Goal: Navigation & Orientation: Understand site structure

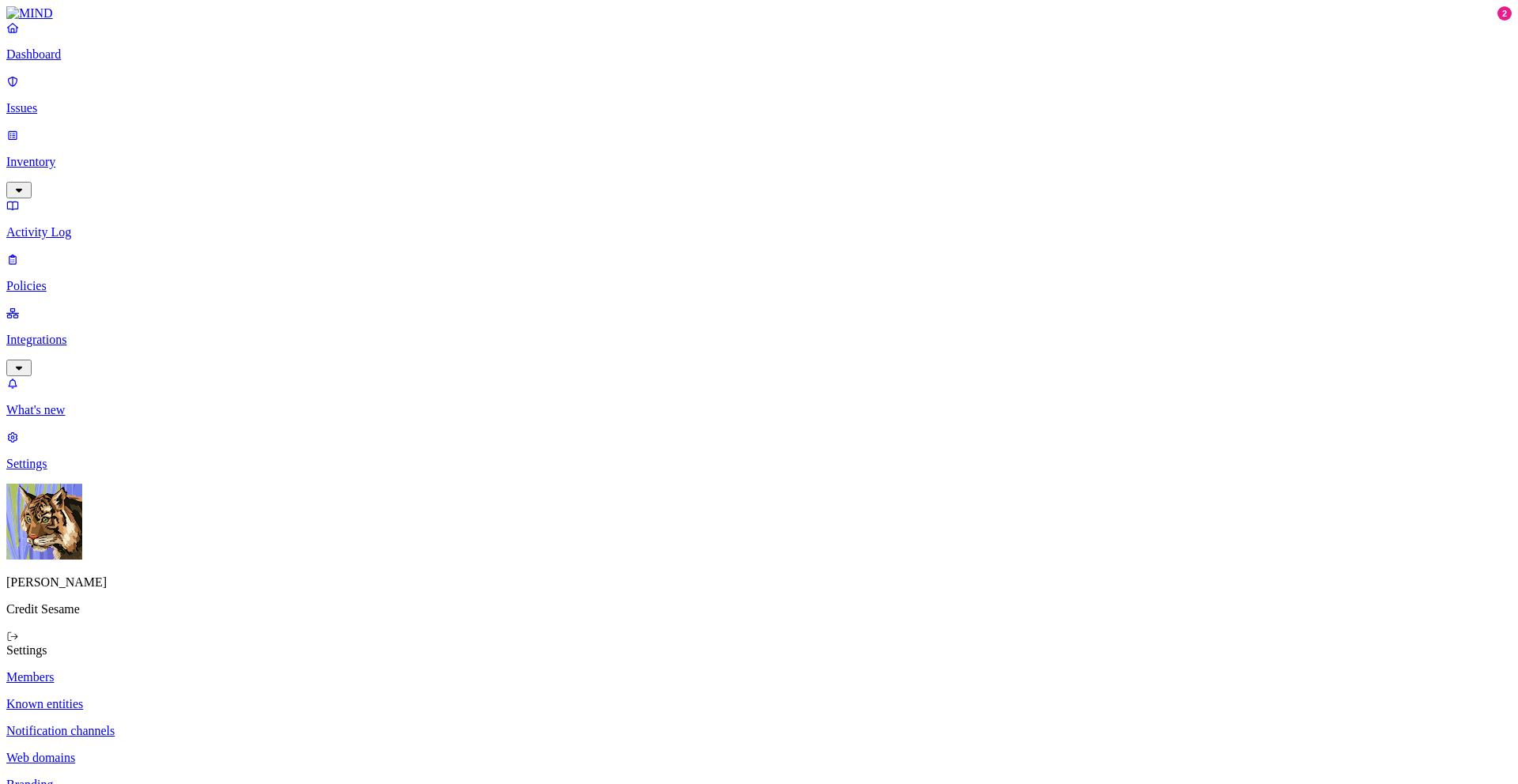
click at [45, 62] on p "Dashboard" at bounding box center [758, 54] width 1505 height 15
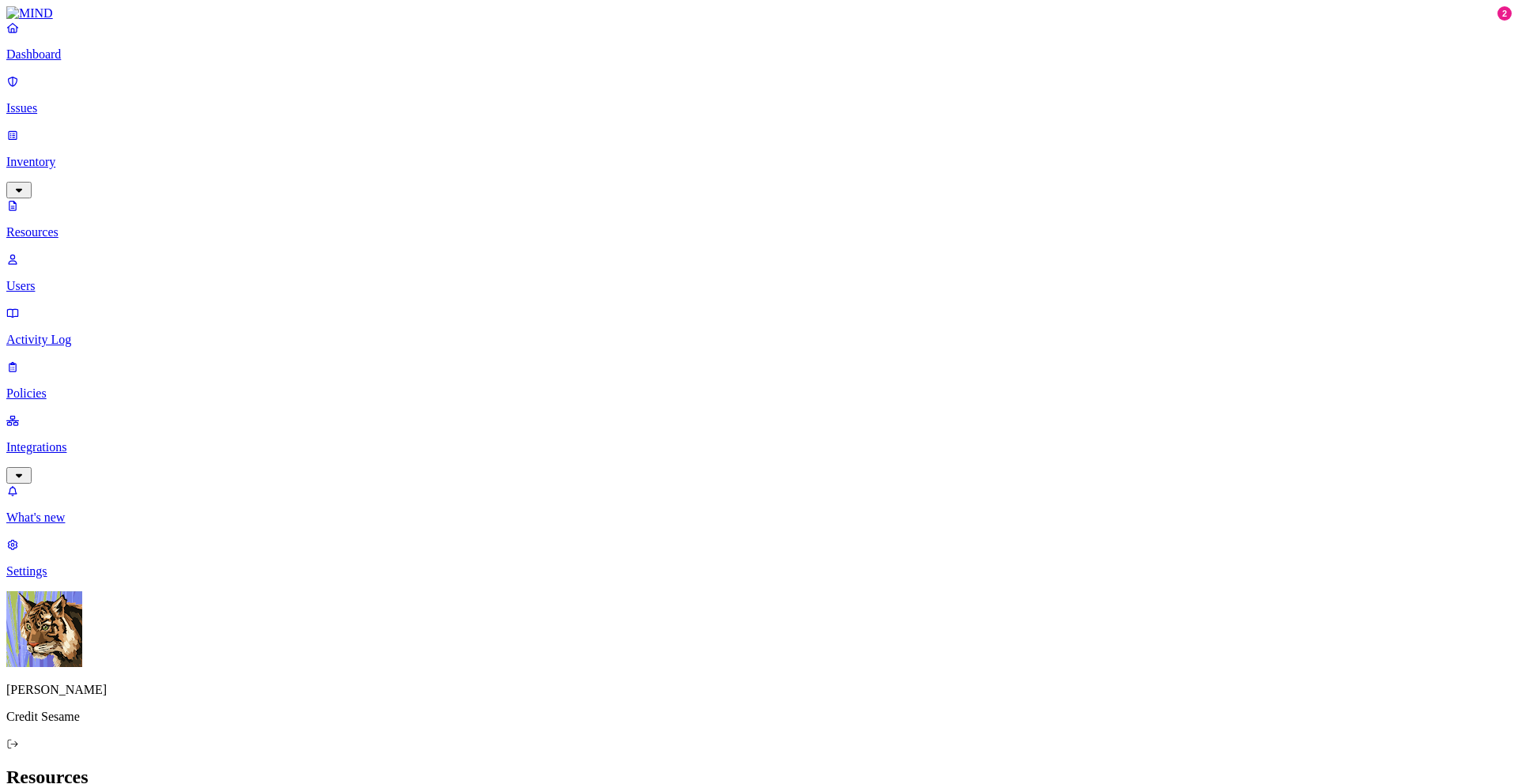
scroll to position [318, 0]
click at [74, 62] on p "Dashboard" at bounding box center [758, 54] width 1505 height 15
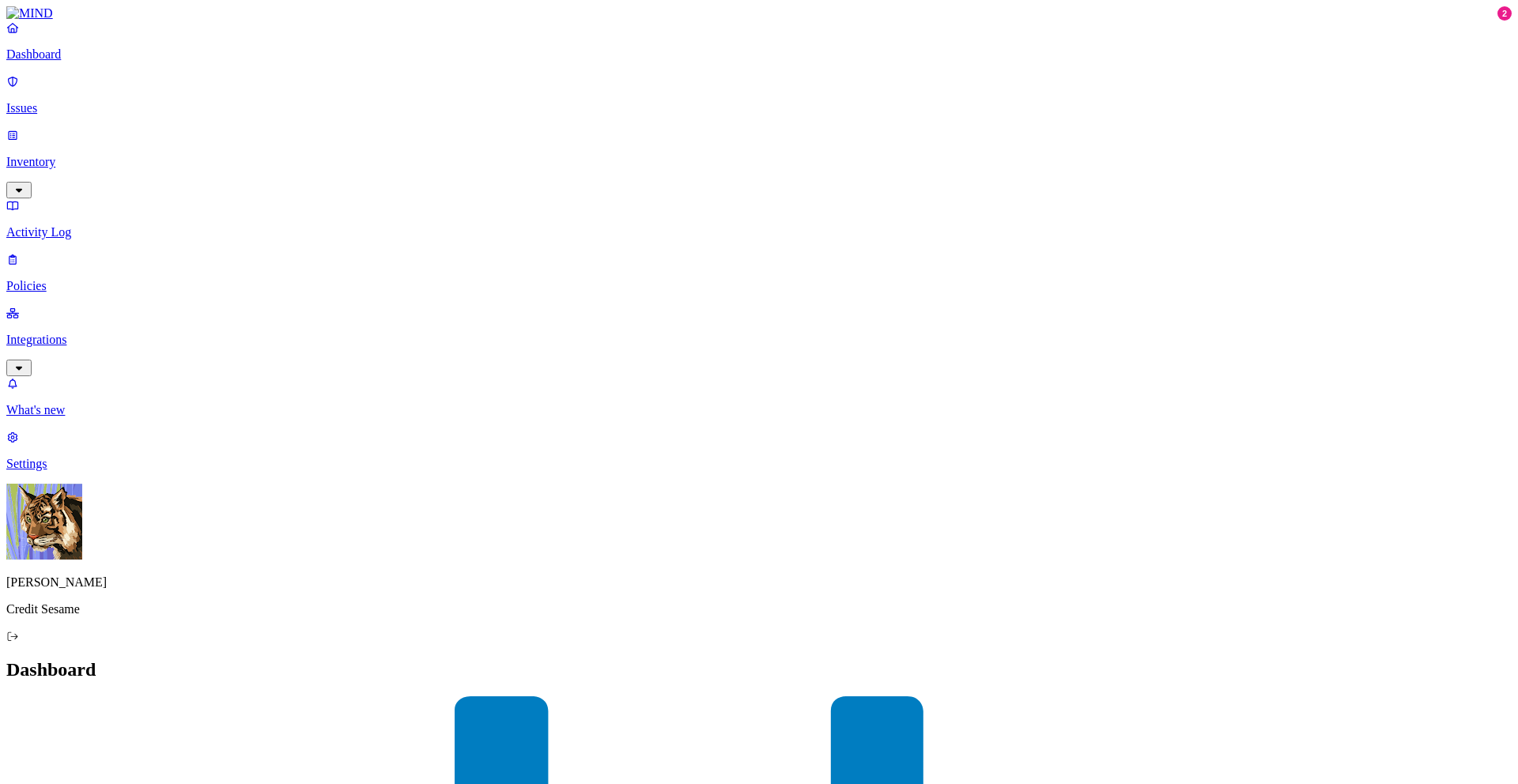
click at [51, 471] on p "Settings" at bounding box center [758, 463] width 1505 height 15
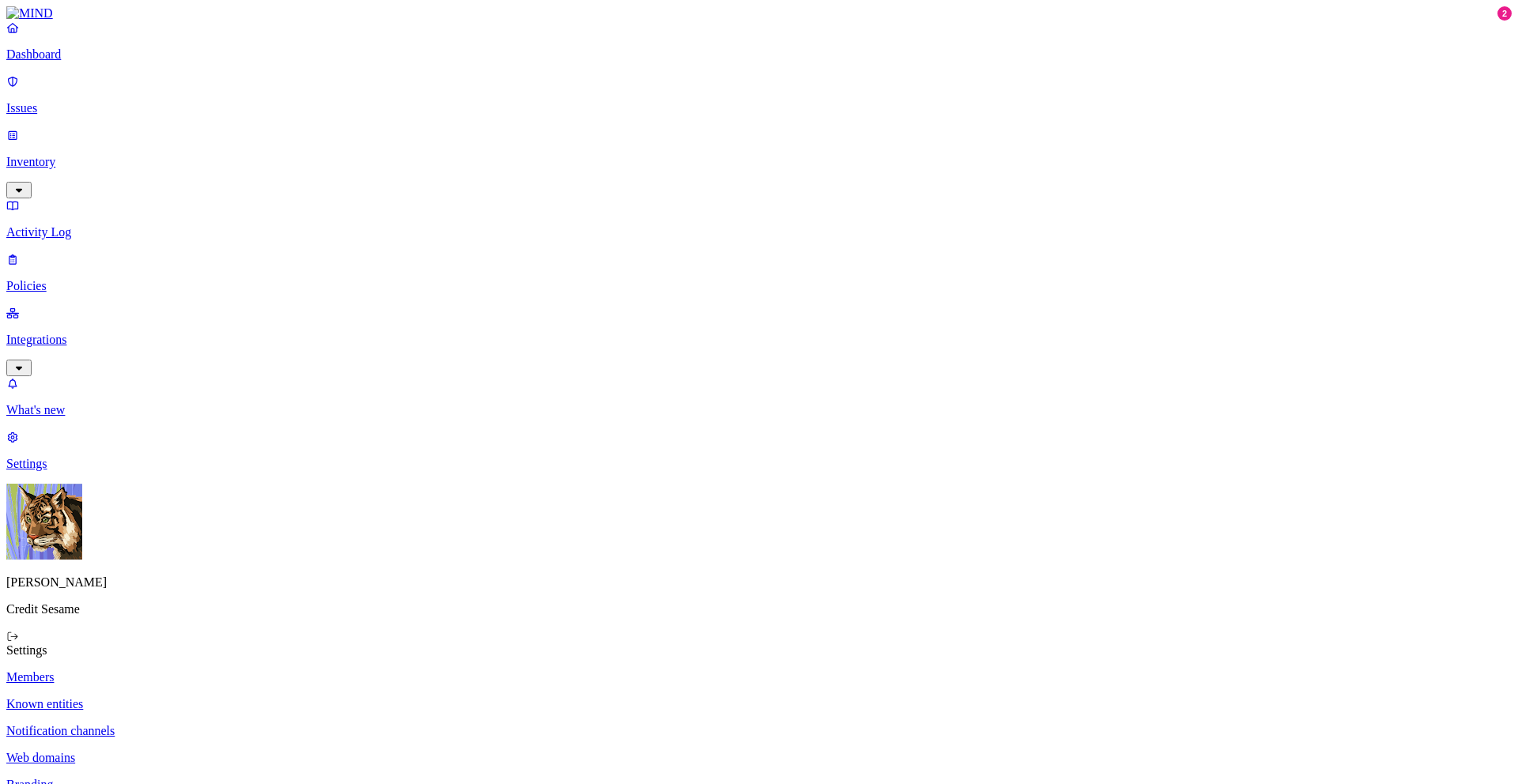
click at [72, 62] on p "Dashboard" at bounding box center [758, 54] width 1505 height 15
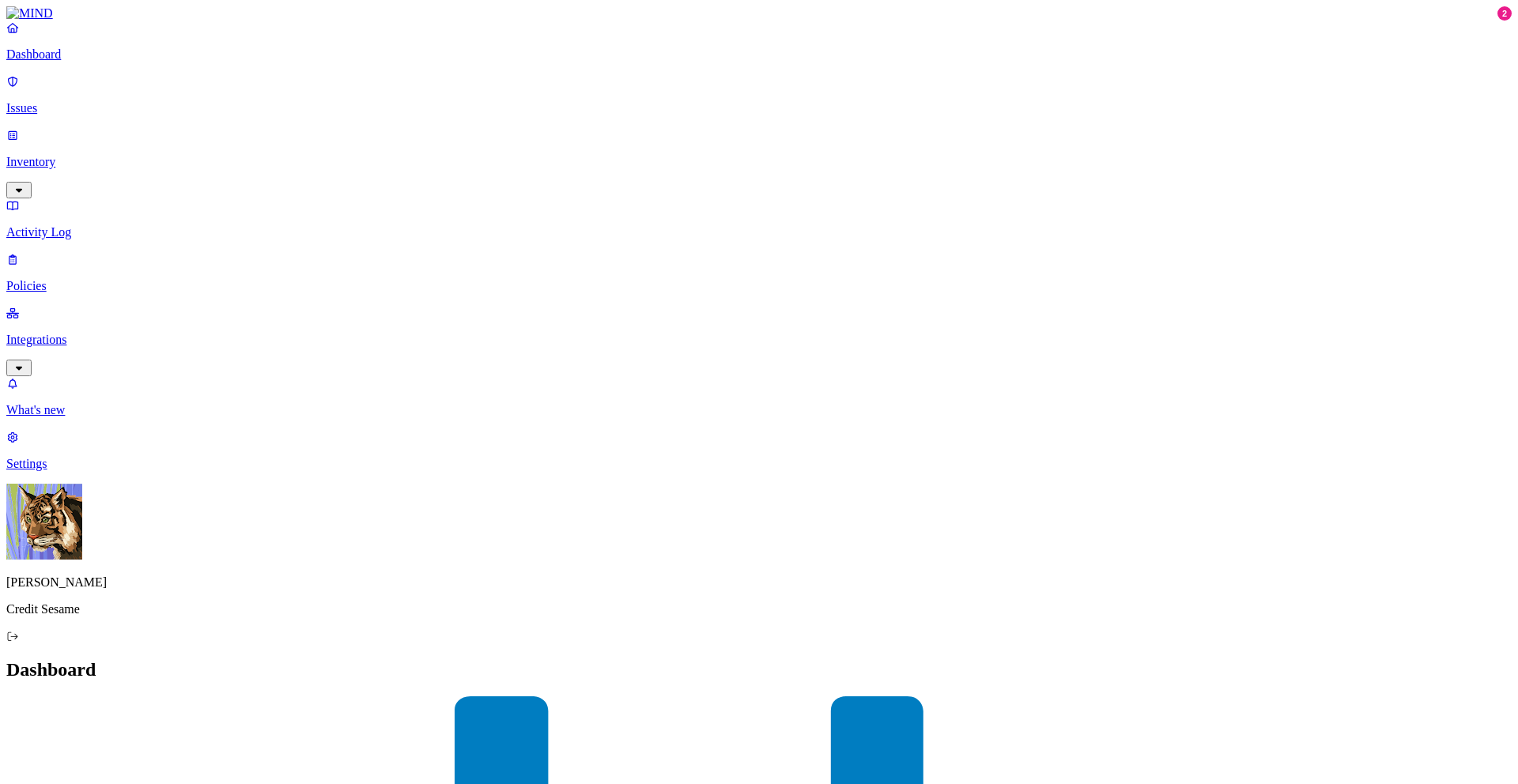
click at [68, 102] on p "Issues" at bounding box center [758, 108] width 1505 height 15
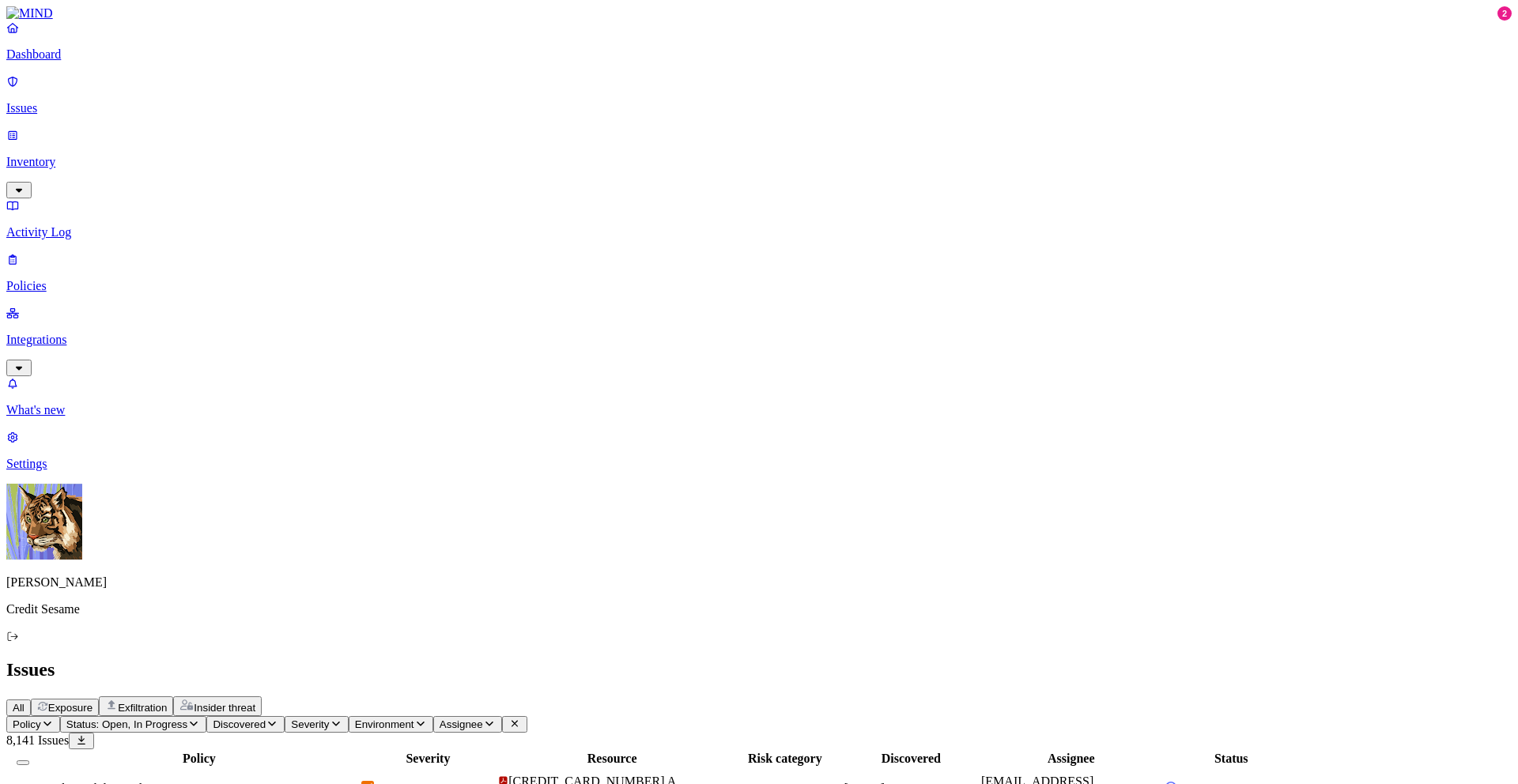
click at [60, 154] on p "Inventory" at bounding box center [758, 161] width 1505 height 15
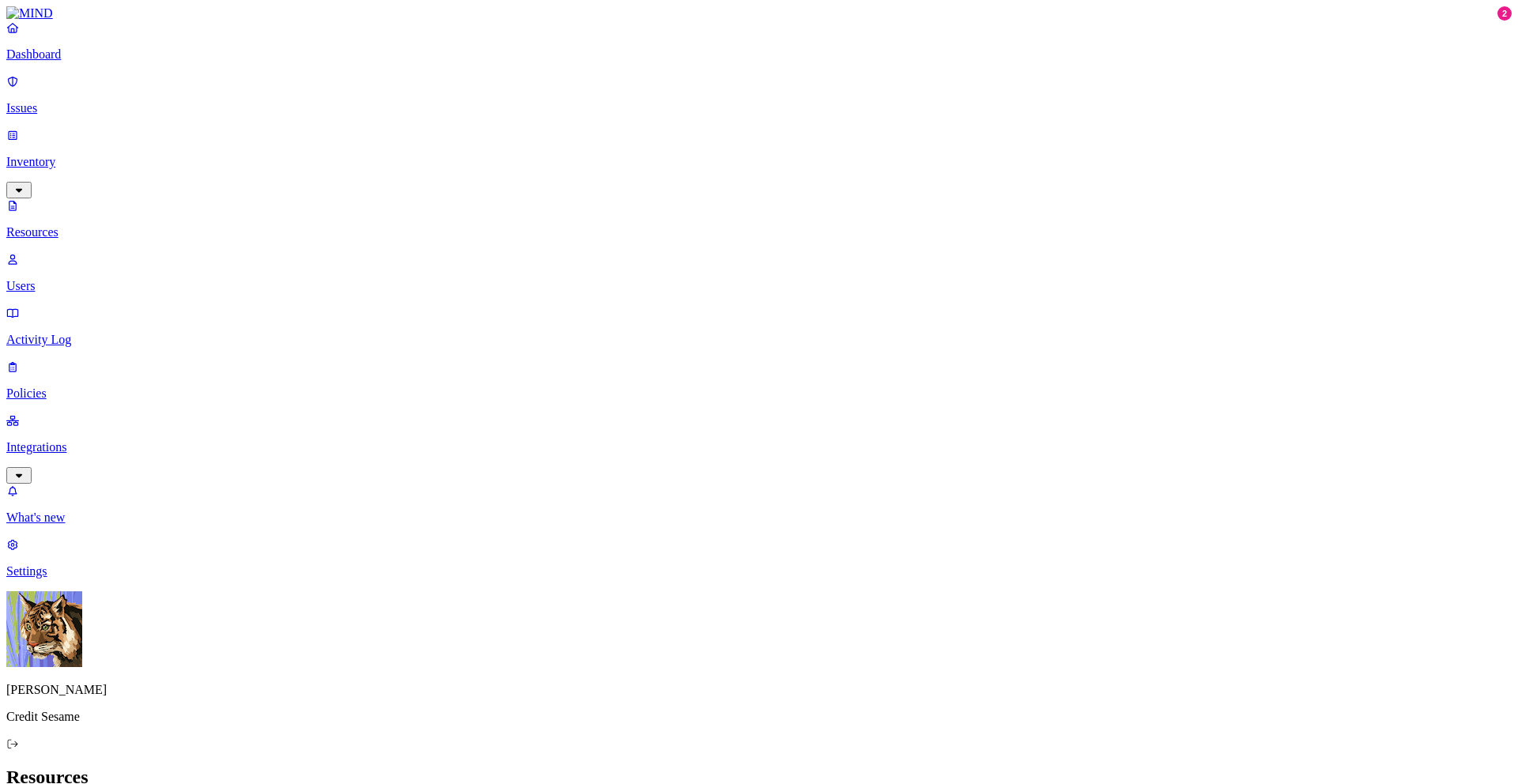
click at [57, 332] on p "Activity Log" at bounding box center [758, 339] width 1505 height 15
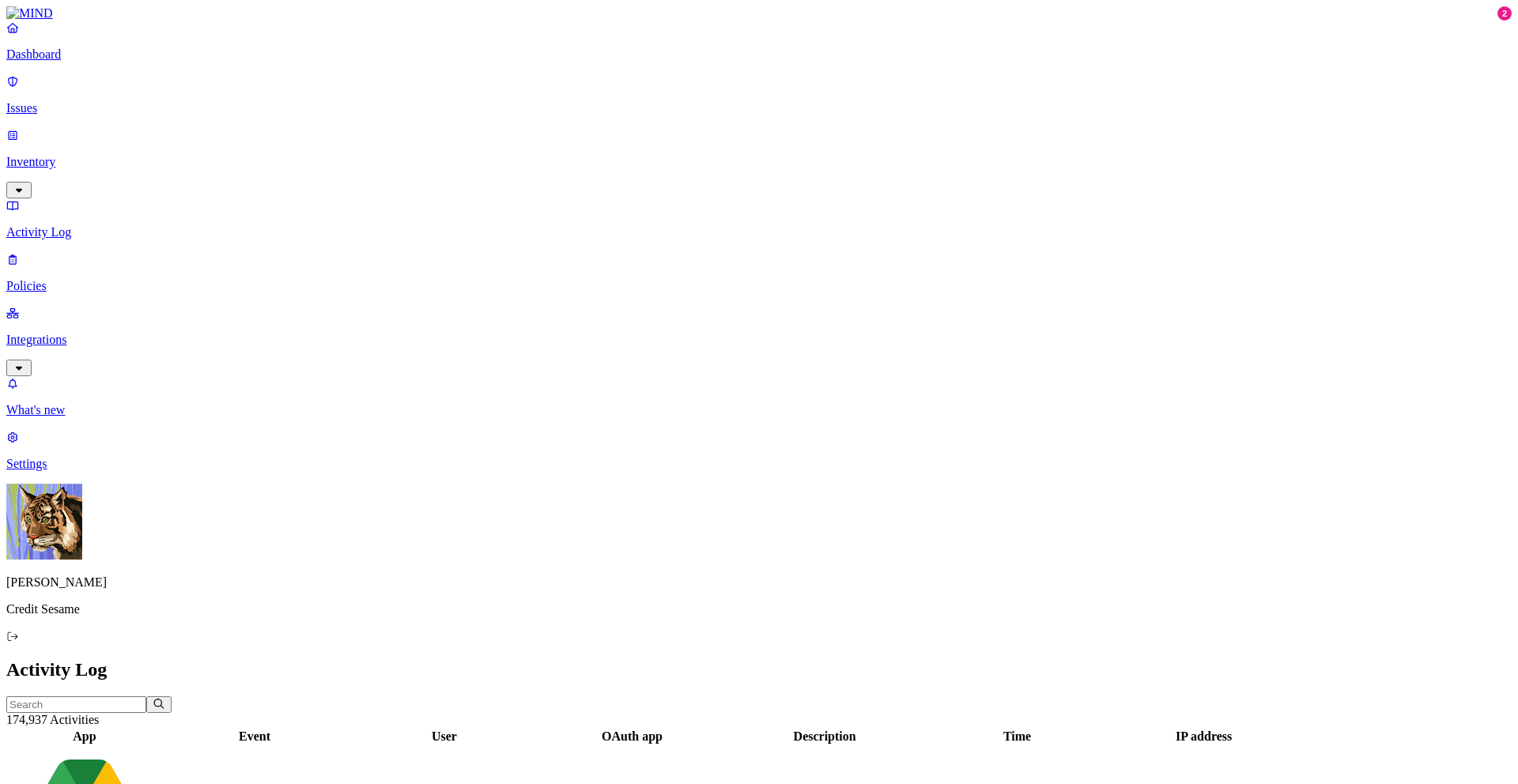
click at [56, 279] on p "Policies" at bounding box center [758, 285] width 1505 height 15
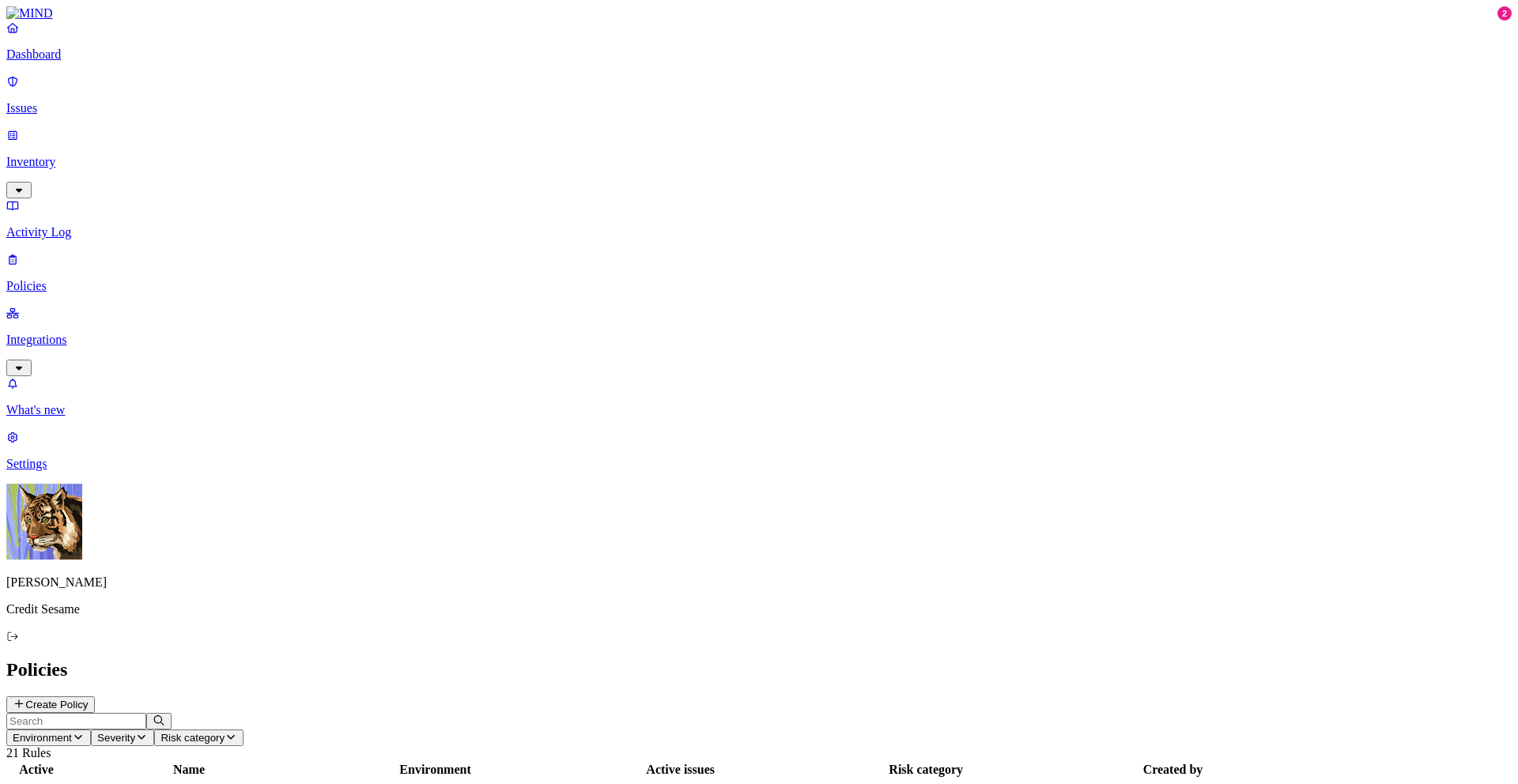
click at [47, 332] on p "Integrations" at bounding box center [758, 339] width 1505 height 15
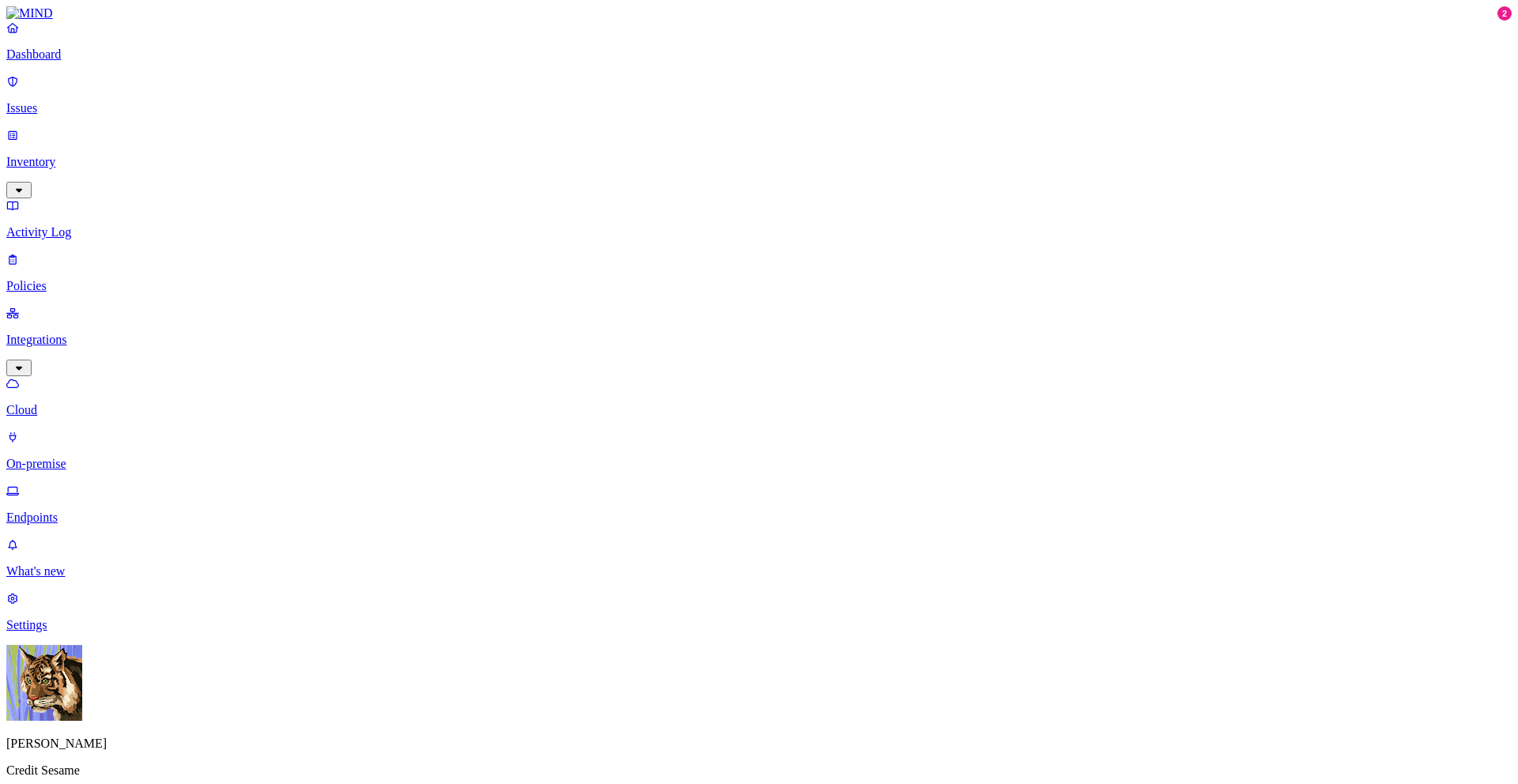
click at [79, 510] on p "Endpoints" at bounding box center [758, 517] width 1505 height 15
click at [84, 457] on p "On-premise" at bounding box center [758, 463] width 1505 height 15
click at [78, 510] on p "Endpoints" at bounding box center [758, 517] width 1505 height 15
click at [71, 457] on p "On-premise" at bounding box center [758, 463] width 1505 height 15
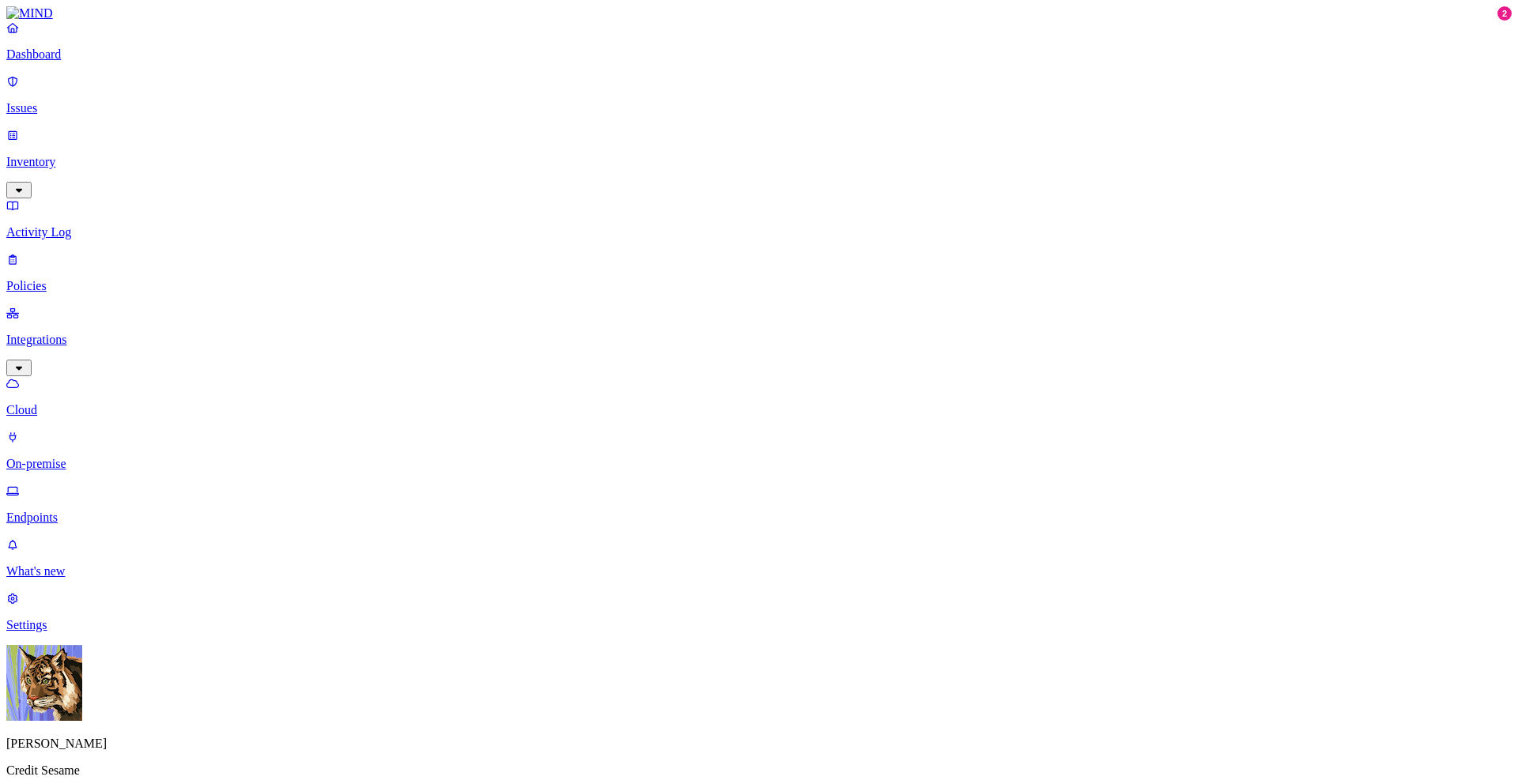
click at [67, 62] on p "Dashboard" at bounding box center [758, 54] width 1505 height 15
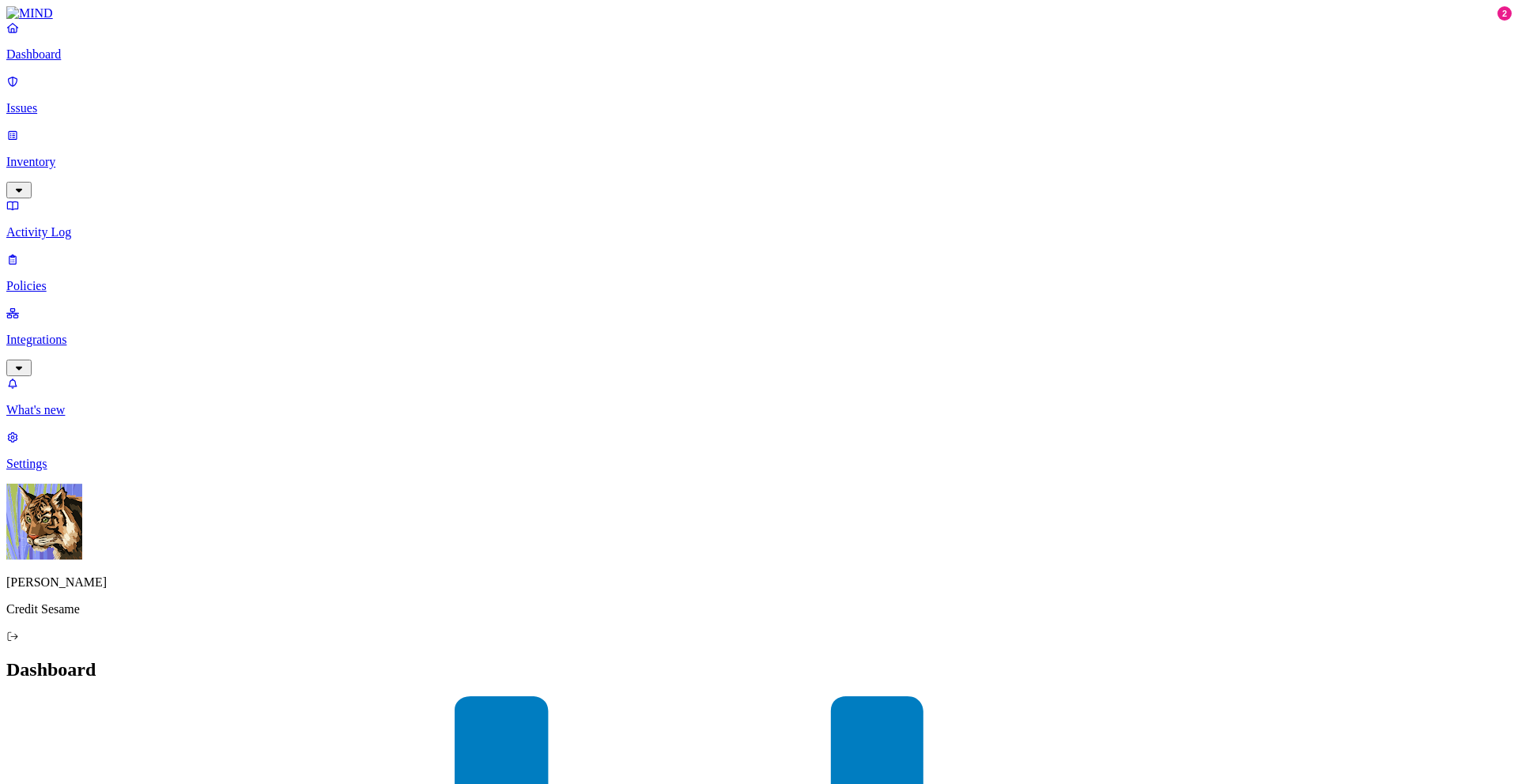
click at [45, 154] on p "Inventory" at bounding box center [758, 161] width 1505 height 15
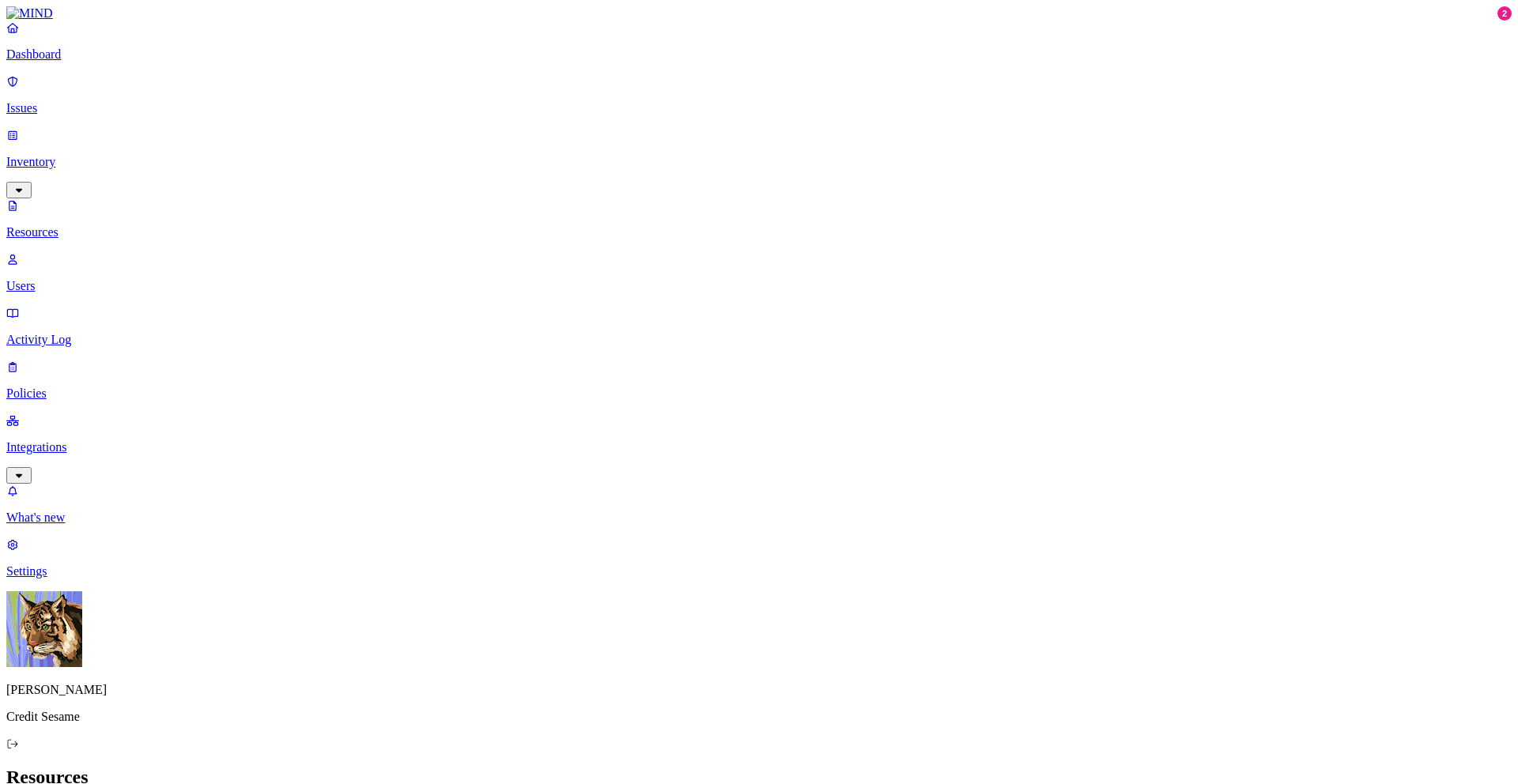
click at [69, 279] on p "Users" at bounding box center [758, 285] width 1505 height 15
click at [72, 225] on p "Resources" at bounding box center [758, 232] width 1505 height 15
click at [87, 386] on p "Policies" at bounding box center [758, 393] width 1505 height 15
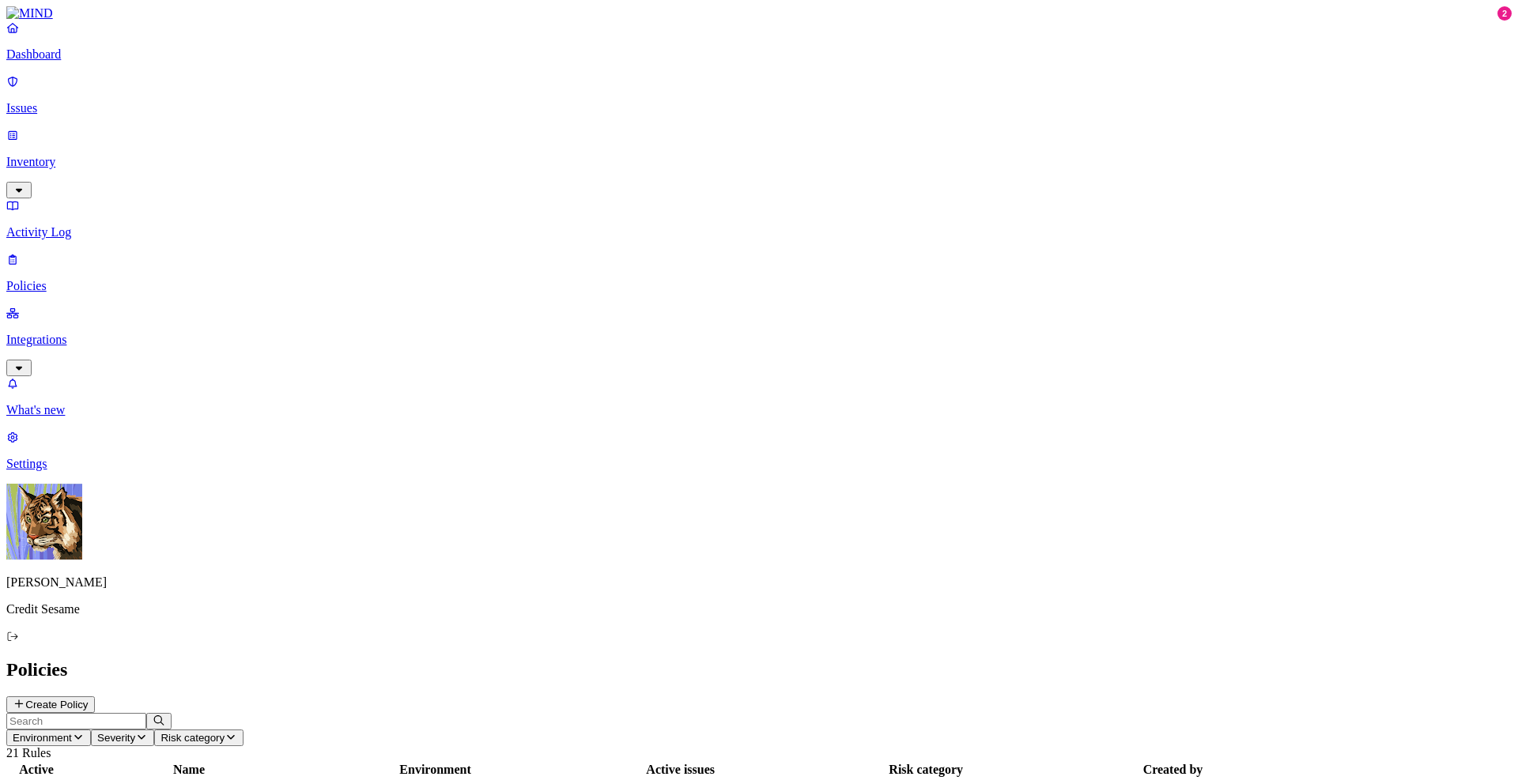
click at [68, 101] on p "Issues" at bounding box center [758, 108] width 1505 height 15
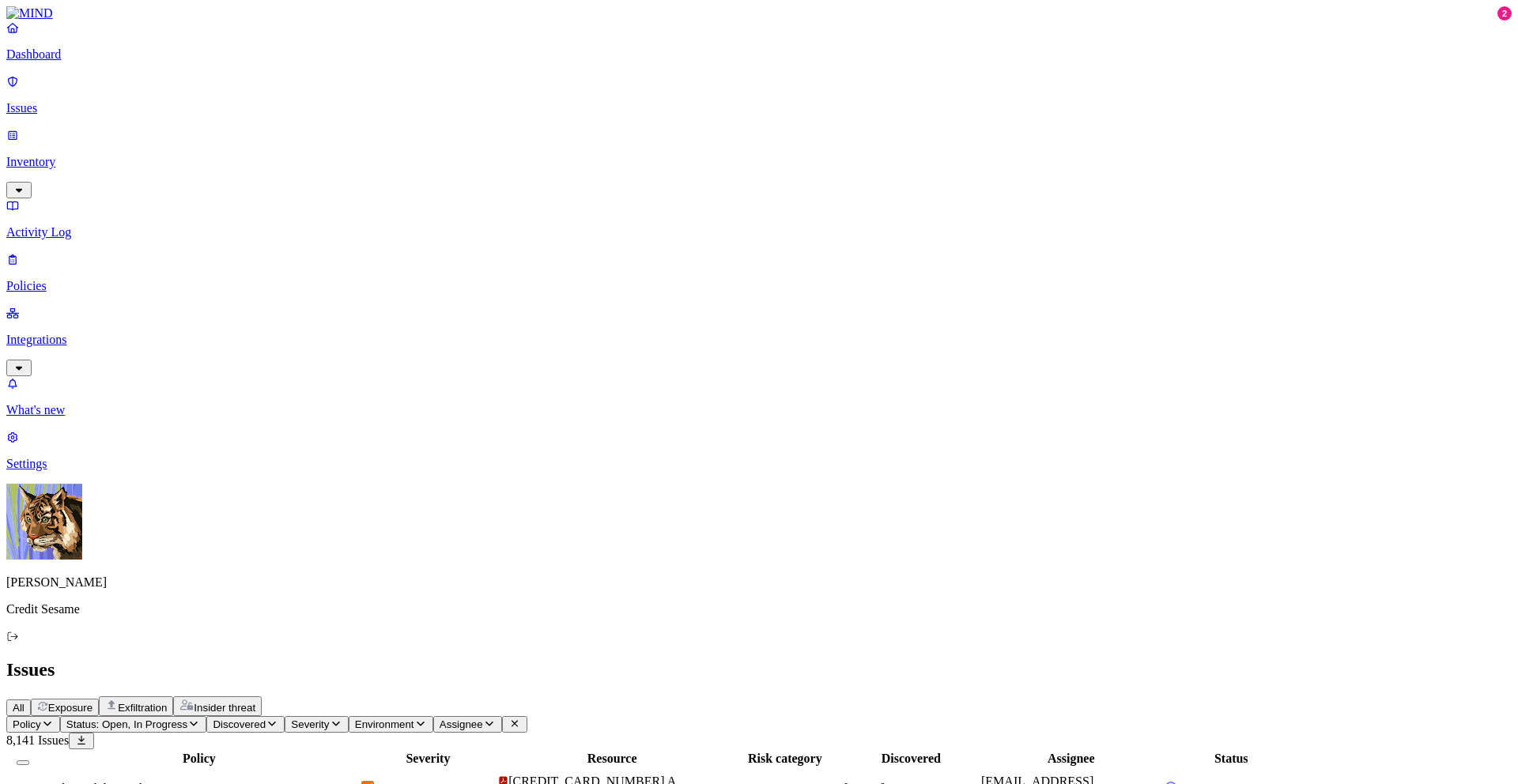
click at [73, 59] on link "Dashboard" at bounding box center [758, 41] width 1505 height 41
